Goal: Check status: Check status

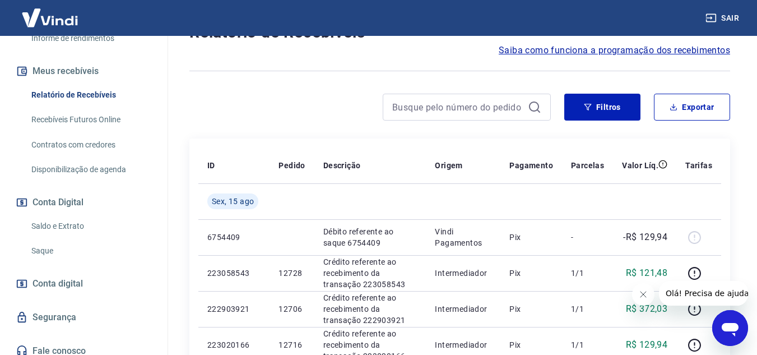
scroll to position [230, 0]
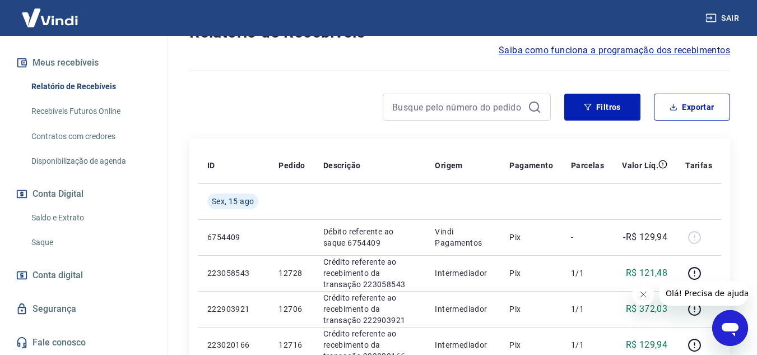
click at [52, 216] on link "Saldo e Extrato" at bounding box center [90, 217] width 127 height 23
